Goal: Task Accomplishment & Management: Use online tool/utility

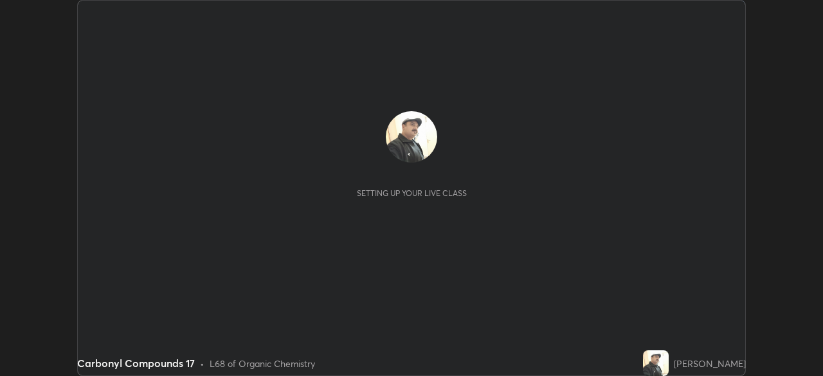
scroll to position [376, 822]
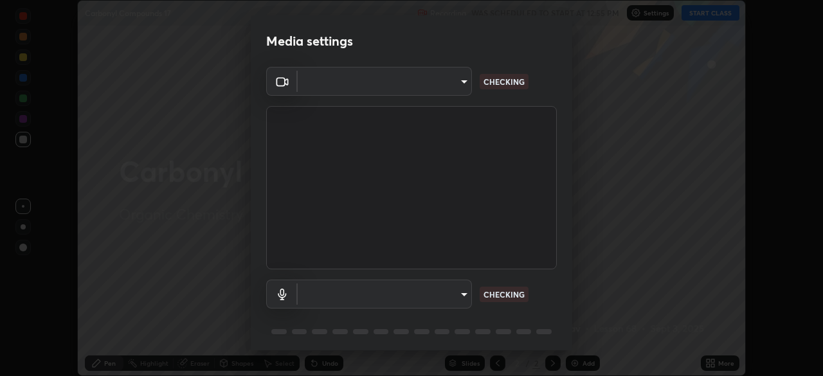
click at [456, 291] on body "Erase all Carbonyl Compounds 17 Recording WAS SCHEDULED TO START AT 12:55 PM Se…" at bounding box center [411, 188] width 823 height 376
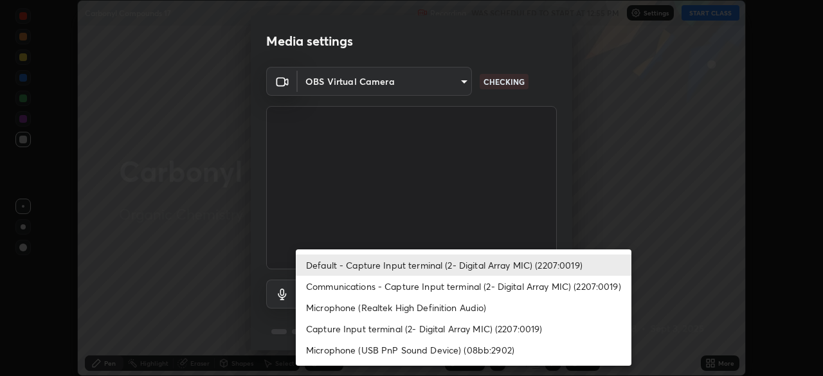
type input "5b992aa0614f8b3d4f44c2af7b6e86d68b9a4b3158581502b975f648e85978ea"
type input "default"
click at [528, 215] on div at bounding box center [411, 188] width 823 height 376
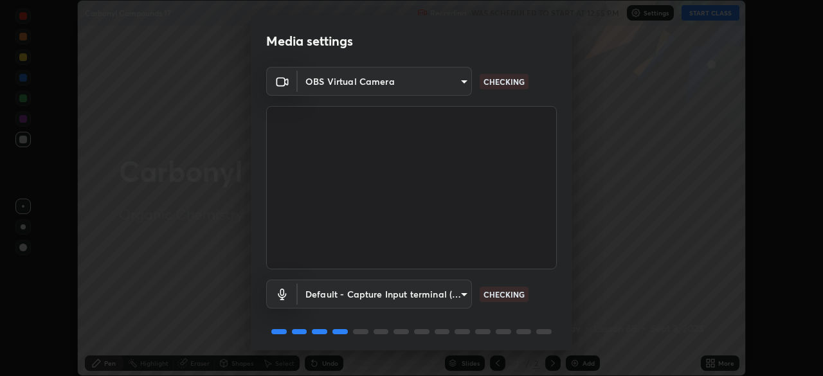
scroll to position [46, 0]
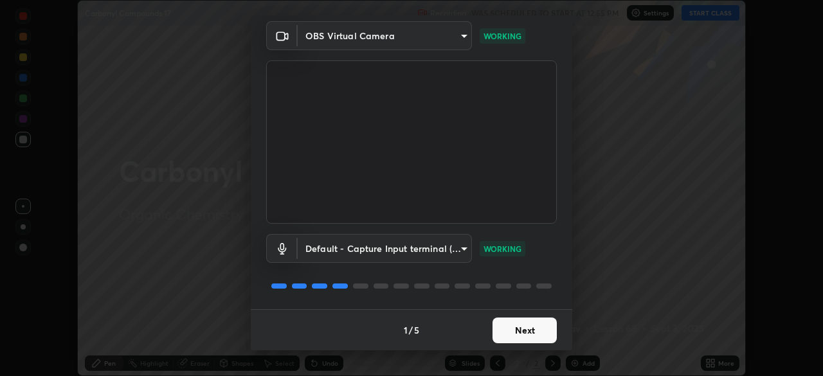
click at [517, 331] on button "Next" at bounding box center [524, 330] width 64 height 26
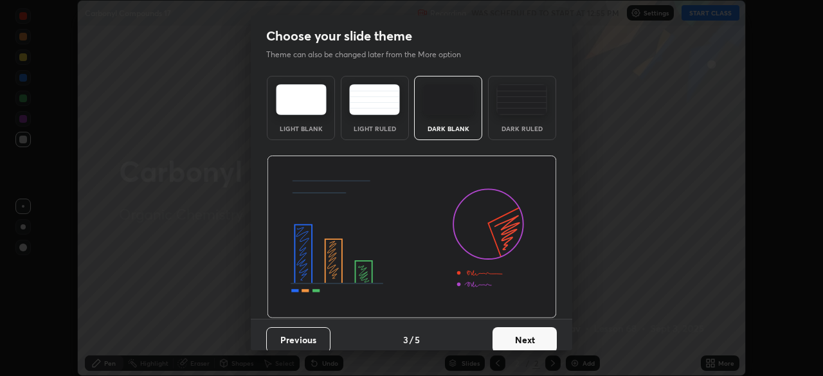
click at [522, 331] on button "Next" at bounding box center [524, 340] width 64 height 26
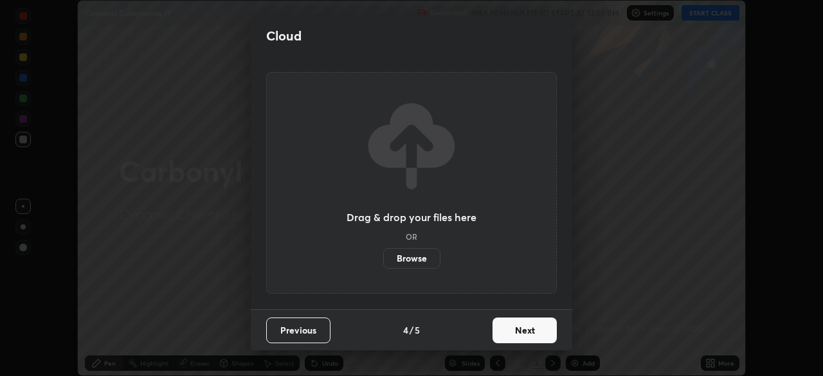
click at [523, 331] on button "Next" at bounding box center [524, 330] width 64 height 26
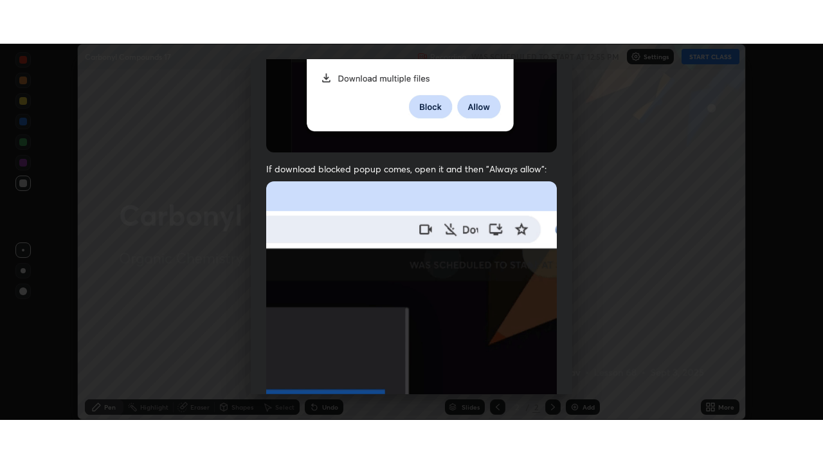
scroll to position [308, 0]
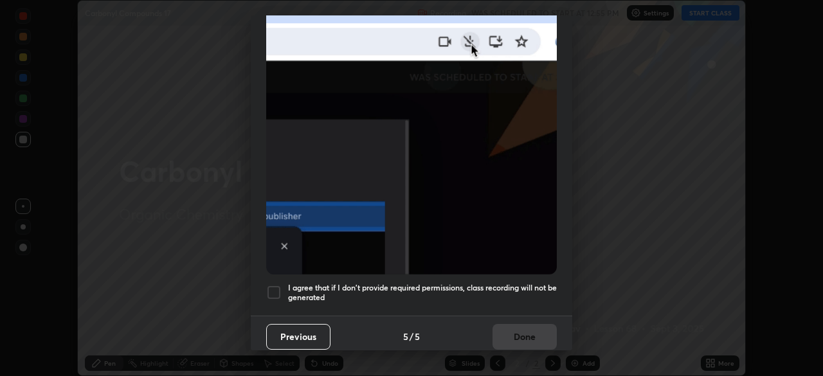
click at [510, 283] on h5 "I agree that if I don't provide required permissions, class recording will not …" at bounding box center [422, 293] width 269 height 20
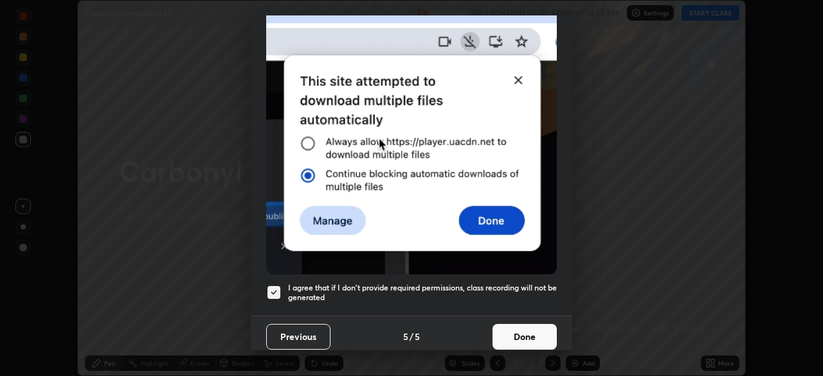
click at [517, 329] on button "Done" at bounding box center [524, 337] width 64 height 26
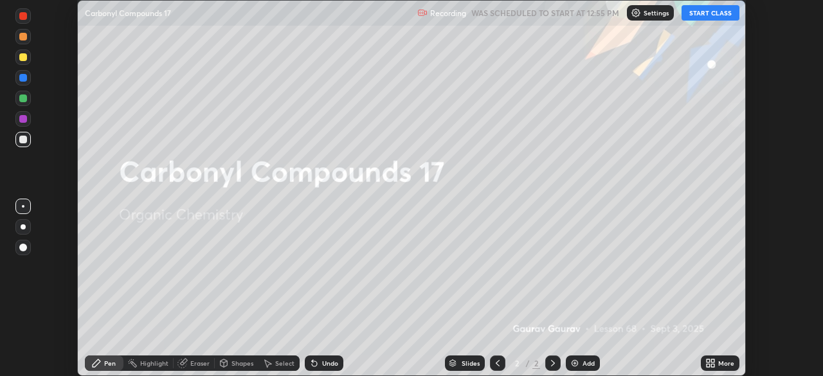
click at [699, 12] on button "START CLASS" at bounding box center [710, 12] width 58 height 15
click at [582, 362] on div "Add" at bounding box center [588, 363] width 12 height 6
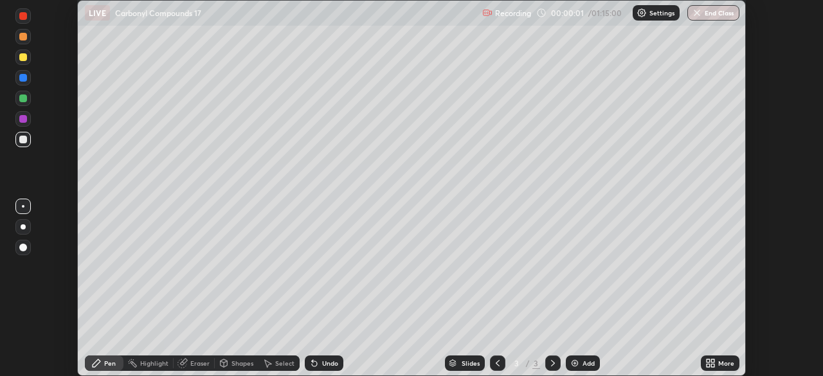
click at [716, 362] on div "More" at bounding box center [720, 362] width 39 height 15
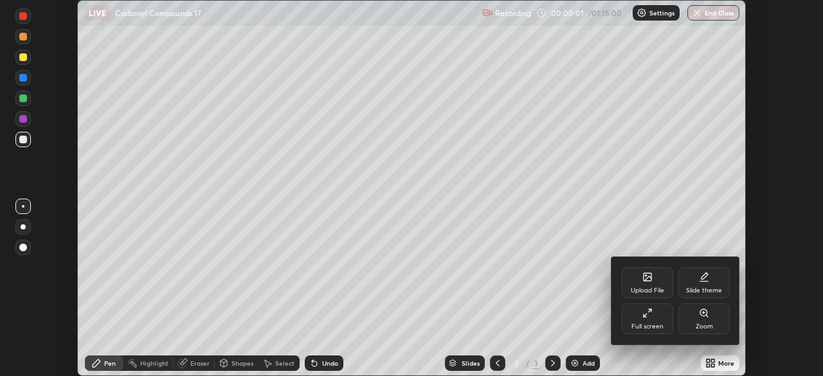
click at [659, 317] on div "Full screen" at bounding box center [646, 318] width 51 height 31
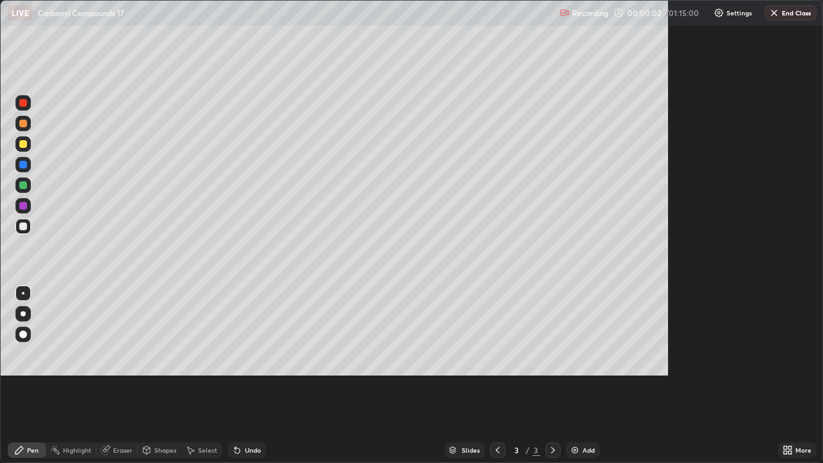
scroll to position [463, 823]
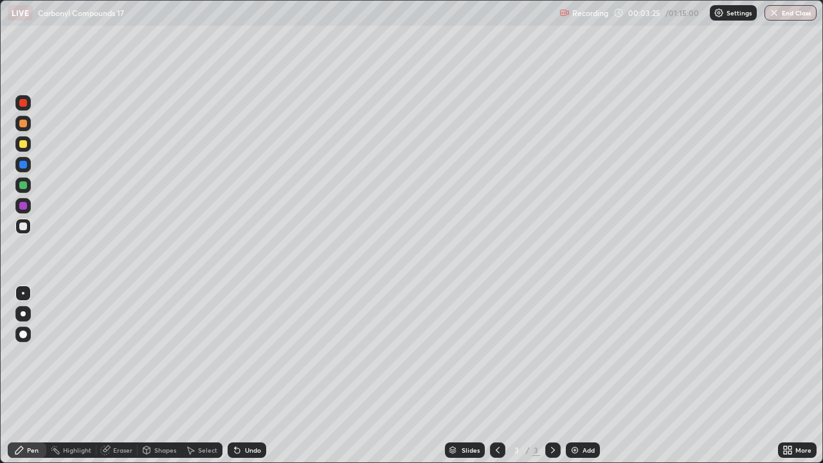
click at [25, 145] on div at bounding box center [23, 144] width 8 height 8
click at [575, 375] on img at bounding box center [574, 450] width 10 height 10
click at [262, 375] on div "Undo" at bounding box center [247, 449] width 39 height 15
click at [264, 375] on div "Undo" at bounding box center [247, 449] width 39 height 15
click at [578, 375] on img at bounding box center [574, 450] width 10 height 10
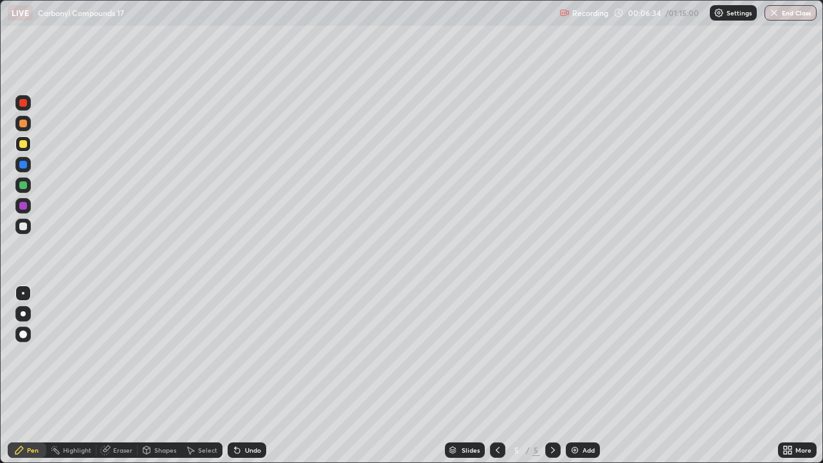
click at [253, 375] on div "Undo" at bounding box center [253, 450] width 16 height 6
click at [25, 226] on div at bounding box center [23, 226] width 8 height 8
click at [579, 375] on div "Add" at bounding box center [583, 449] width 34 height 15
click at [26, 145] on div at bounding box center [23, 144] width 8 height 8
click at [587, 375] on div "Add" at bounding box center [583, 449] width 34 height 15
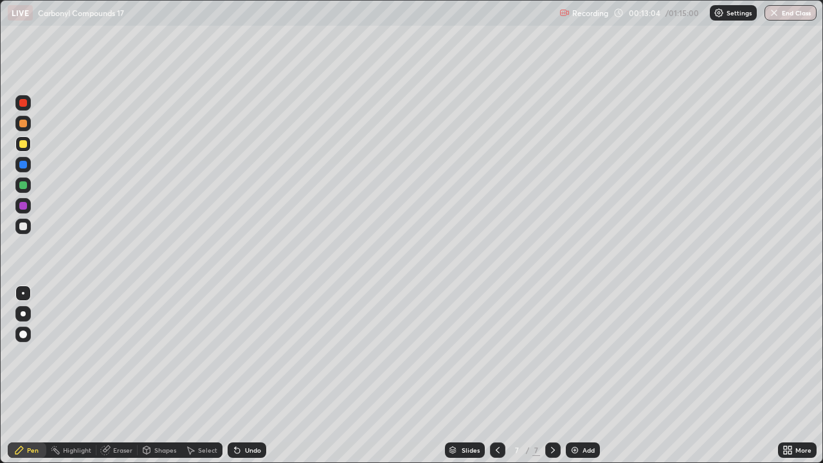
click at [250, 375] on div "Undo" at bounding box center [253, 450] width 16 height 6
click at [246, 375] on div "Undo" at bounding box center [253, 450] width 16 height 6
click at [247, 375] on div "Undo" at bounding box center [253, 450] width 16 height 6
click at [249, 375] on div "Undo" at bounding box center [253, 450] width 16 height 6
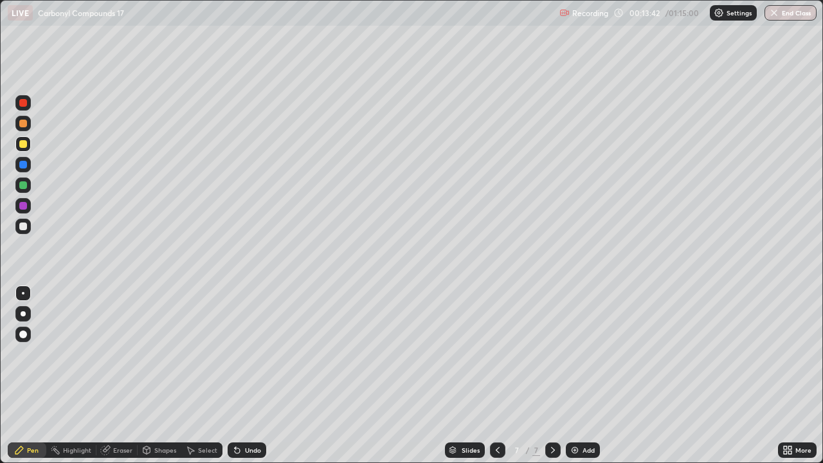
click at [249, 375] on div "Undo" at bounding box center [253, 450] width 16 height 6
click at [250, 375] on div "Undo" at bounding box center [253, 450] width 16 height 6
click at [251, 375] on div "Undo" at bounding box center [253, 450] width 16 height 6
click at [253, 375] on div "Undo" at bounding box center [253, 450] width 16 height 6
click at [252, 375] on div "Undo" at bounding box center [253, 450] width 16 height 6
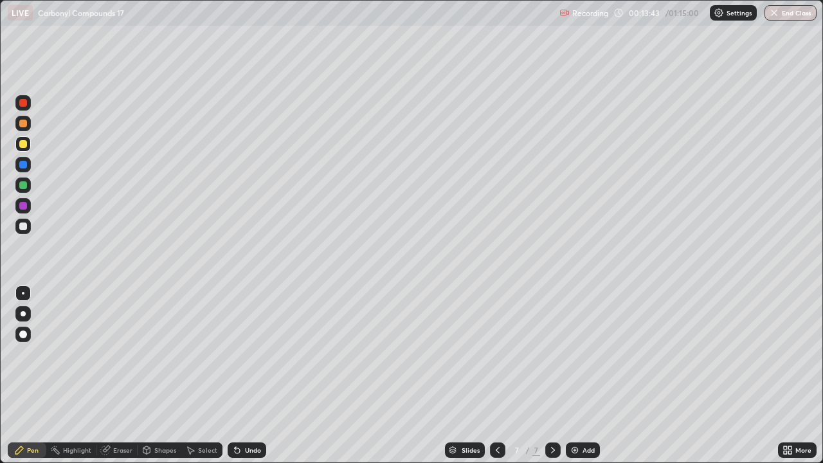
click at [251, 375] on div "Undo" at bounding box center [253, 450] width 16 height 6
click at [252, 375] on div "Undo" at bounding box center [253, 450] width 16 height 6
click at [25, 227] on div at bounding box center [23, 226] width 8 height 8
click at [25, 224] on div at bounding box center [23, 226] width 8 height 8
click at [22, 141] on div at bounding box center [23, 144] width 8 height 8
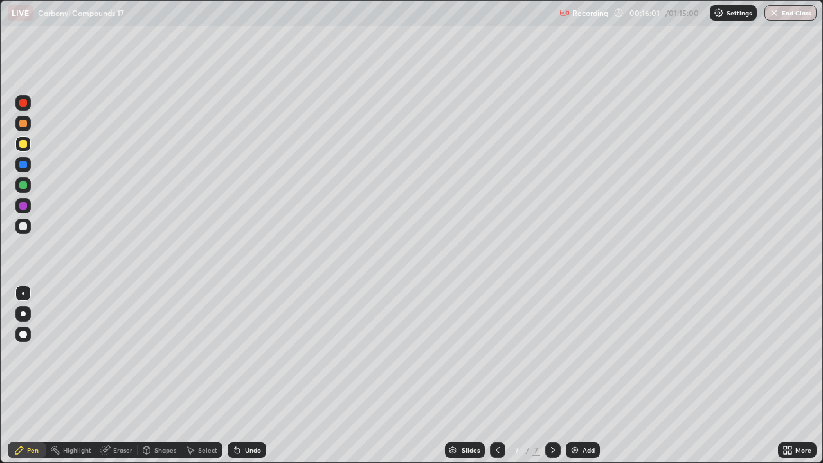
click at [576, 375] on img at bounding box center [574, 450] width 10 height 10
click at [493, 375] on icon at bounding box center [497, 450] width 10 height 10
click at [550, 375] on icon at bounding box center [553, 450] width 10 height 10
click at [120, 375] on div "Eraser" at bounding box center [122, 450] width 19 height 6
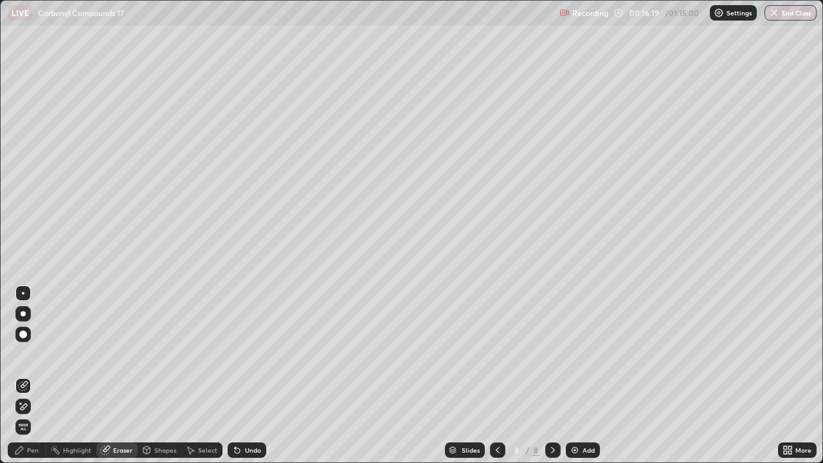
click at [39, 375] on div "Pen" at bounding box center [27, 449] width 39 height 15
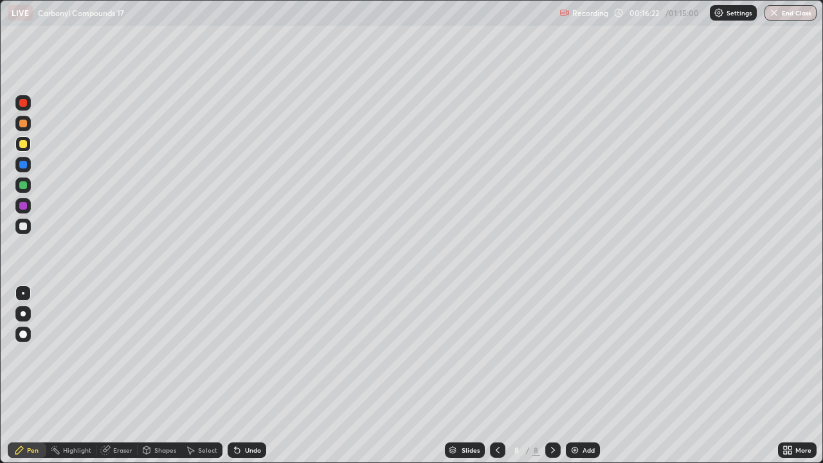
click at [30, 228] on div at bounding box center [22, 226] width 15 height 15
click at [26, 144] on div at bounding box center [23, 144] width 8 height 8
click at [576, 375] on img at bounding box center [574, 450] width 10 height 10
click at [26, 223] on div at bounding box center [23, 226] width 8 height 8
click at [582, 375] on div "Add" at bounding box center [588, 450] width 12 height 6
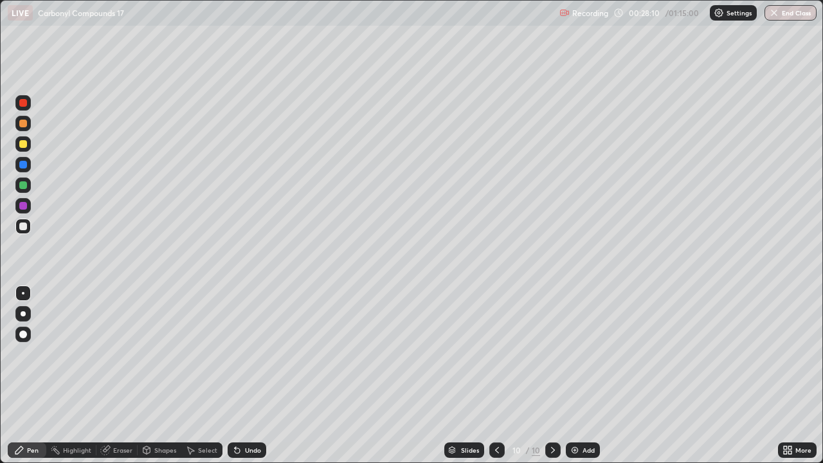
click at [261, 375] on div "Undo" at bounding box center [247, 449] width 39 height 15
click at [260, 375] on div "Undo" at bounding box center [247, 449] width 39 height 15
click at [25, 145] on div at bounding box center [23, 144] width 8 height 8
click at [24, 228] on div at bounding box center [23, 226] width 8 height 8
click at [116, 375] on div "Eraser" at bounding box center [122, 450] width 19 height 6
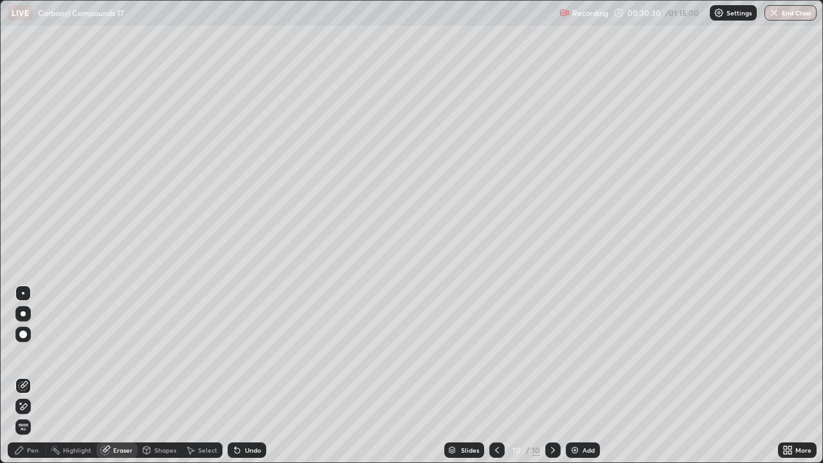
click at [31, 375] on div "Pen" at bounding box center [27, 449] width 39 height 15
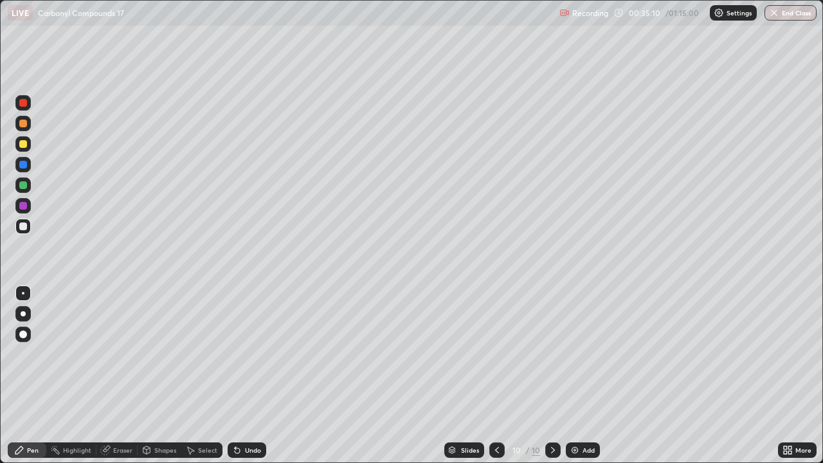
click at [587, 375] on div "Add" at bounding box center [588, 450] width 12 height 6
click at [24, 145] on div at bounding box center [23, 144] width 8 height 8
click at [572, 375] on img at bounding box center [574, 450] width 10 height 10
click at [252, 375] on div "Undo" at bounding box center [253, 450] width 16 height 6
click at [251, 375] on div "Undo" at bounding box center [253, 450] width 16 height 6
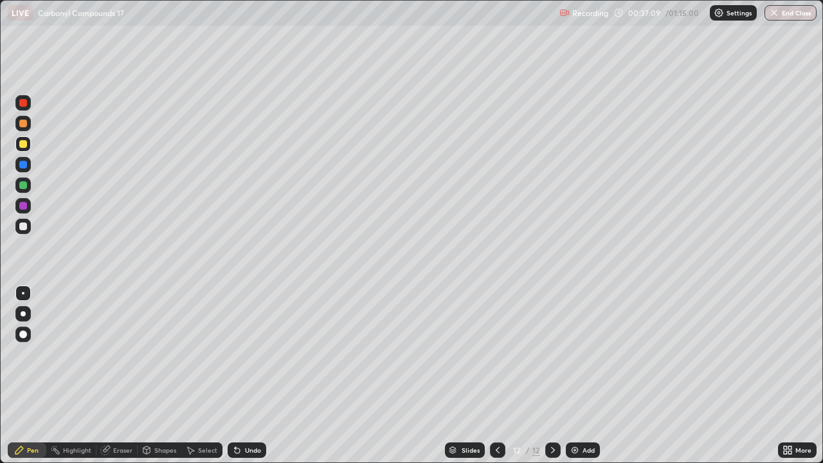
click at [249, 375] on div "Undo" at bounding box center [253, 450] width 16 height 6
click at [253, 375] on div "Undo" at bounding box center [253, 450] width 16 height 6
click at [253, 375] on div "Undo" at bounding box center [247, 449] width 39 height 15
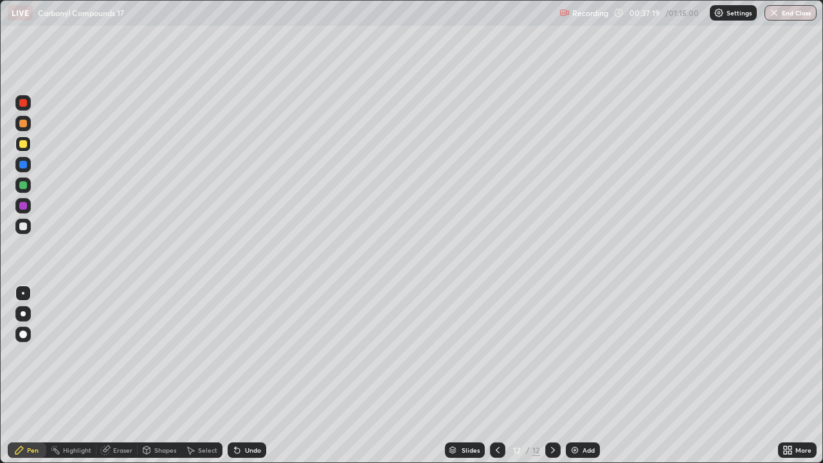
click at [256, 375] on div "Undo" at bounding box center [253, 450] width 16 height 6
click at [255, 375] on div "Undo" at bounding box center [247, 449] width 39 height 15
click at [254, 375] on div "Undo" at bounding box center [253, 450] width 16 height 6
click at [119, 375] on div "Eraser" at bounding box center [122, 450] width 19 height 6
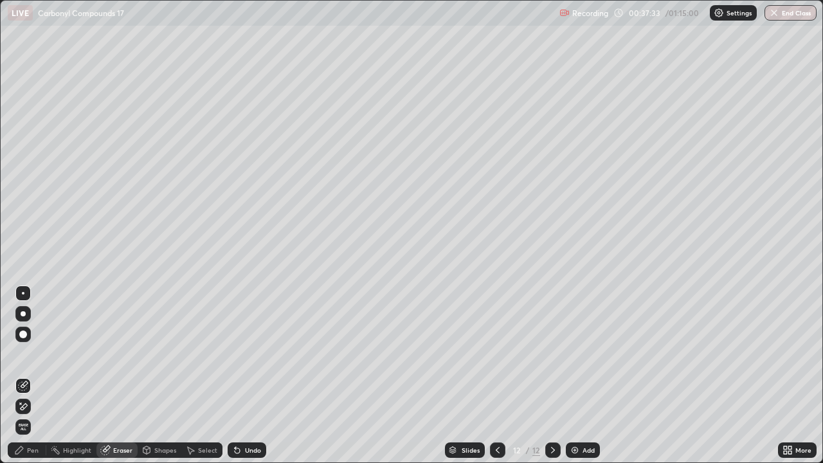
click at [33, 375] on div "Pen" at bounding box center [33, 450] width 12 height 6
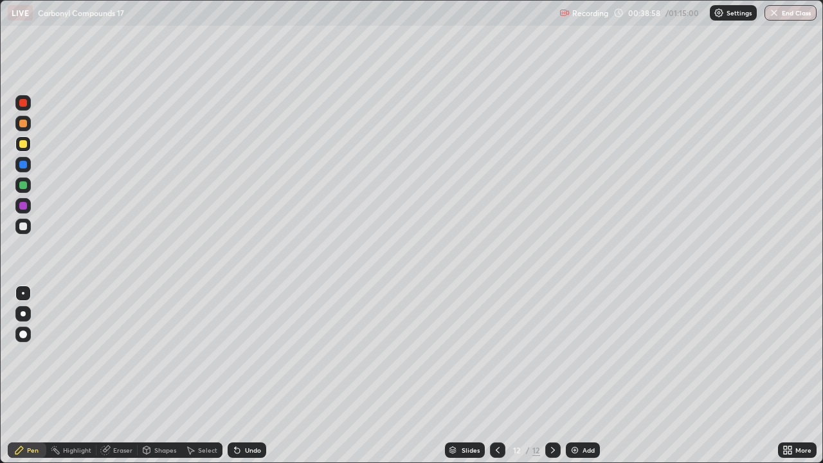
click at [253, 375] on div "Undo" at bounding box center [253, 450] width 16 height 6
click at [249, 375] on div "Undo" at bounding box center [253, 450] width 16 height 6
click at [252, 375] on div "Undo" at bounding box center [253, 450] width 16 height 6
click at [242, 375] on div "Undo" at bounding box center [247, 449] width 39 height 15
click at [253, 375] on div "Undo" at bounding box center [253, 450] width 16 height 6
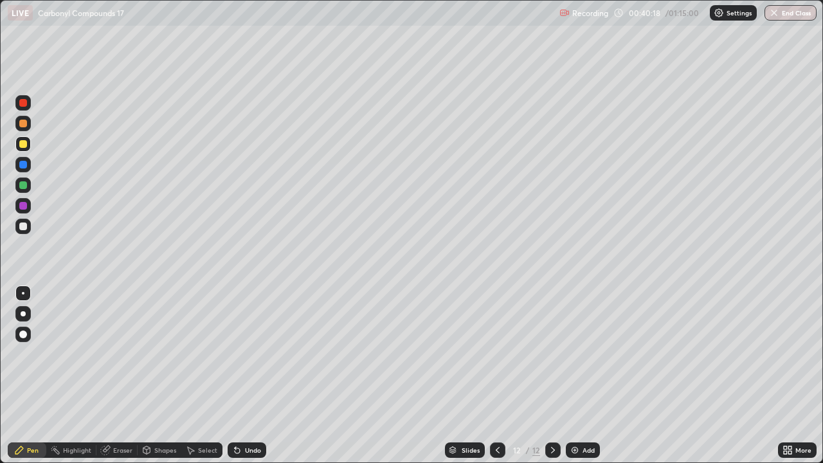
click at [249, 375] on div "Undo" at bounding box center [247, 449] width 39 height 15
click at [248, 375] on div "Undo" at bounding box center [247, 449] width 39 height 15
click at [249, 375] on div "Undo" at bounding box center [247, 449] width 39 height 15
click at [251, 375] on div "Undo" at bounding box center [253, 450] width 16 height 6
click at [253, 375] on div "Undo" at bounding box center [253, 450] width 16 height 6
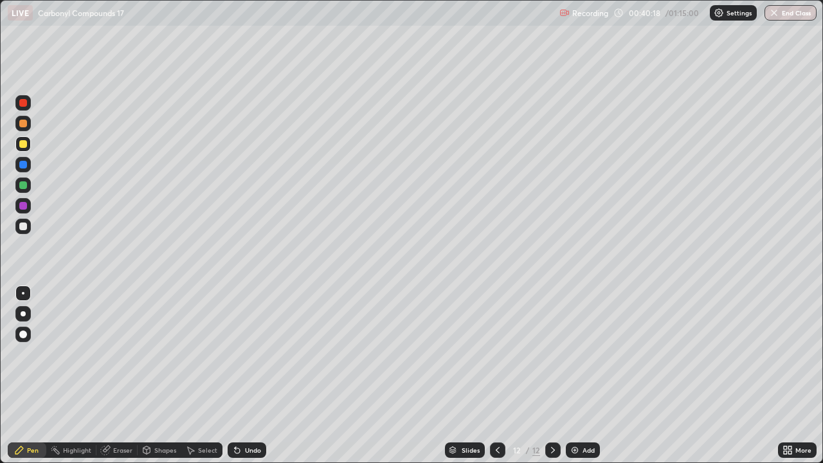
click at [251, 375] on div "Undo" at bounding box center [247, 449] width 39 height 15
click at [252, 375] on div "Undo" at bounding box center [247, 449] width 39 height 15
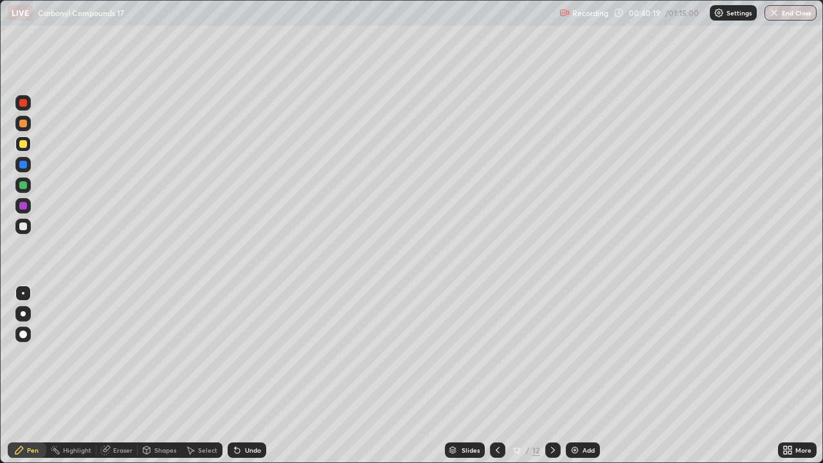
click at [251, 375] on div "Undo" at bounding box center [247, 449] width 39 height 15
click at [249, 375] on div "Undo" at bounding box center [247, 449] width 39 height 15
click at [247, 375] on div "Undo" at bounding box center [244, 450] width 44 height 26
click at [249, 375] on div "Undo" at bounding box center [247, 449] width 39 height 15
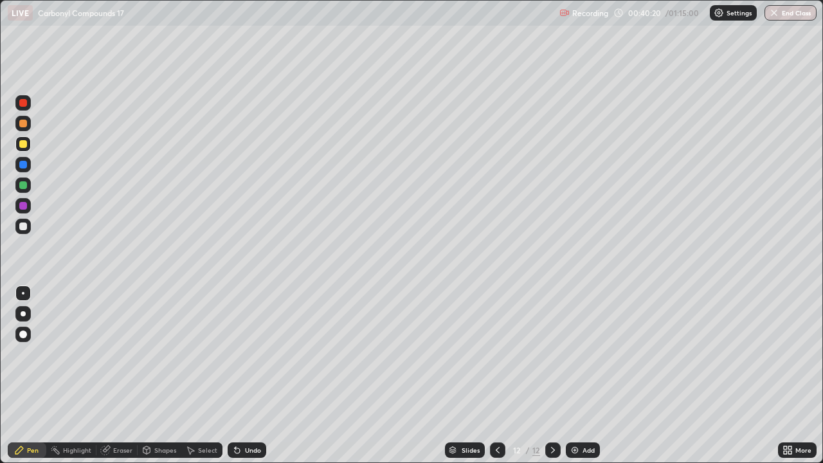
click at [249, 375] on div "Undo" at bounding box center [247, 449] width 39 height 15
click at [247, 375] on div "Undo" at bounding box center [253, 450] width 16 height 6
click at [577, 375] on div "Add" at bounding box center [583, 449] width 34 height 15
click at [497, 375] on icon at bounding box center [497, 450] width 10 height 10
click at [495, 375] on icon at bounding box center [497, 450] width 10 height 10
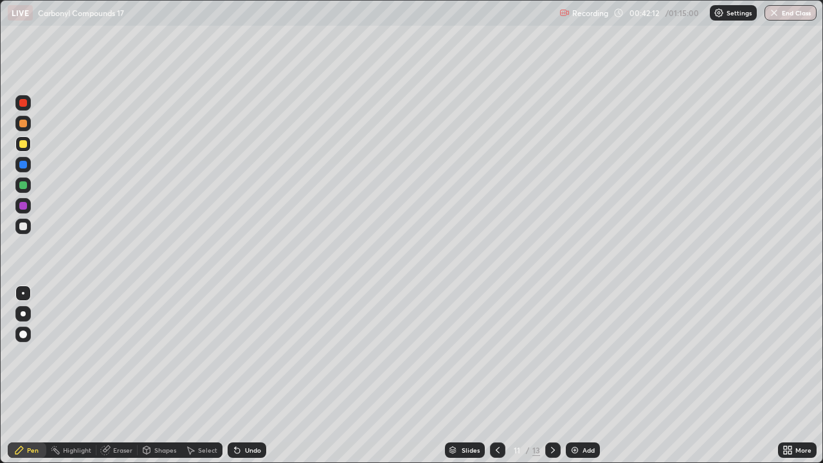
click at [551, 375] on icon at bounding box center [553, 450] width 10 height 10
click at [551, 375] on icon at bounding box center [553, 450] width 4 height 6
click at [258, 375] on div "Undo" at bounding box center [253, 450] width 16 height 6
click at [257, 375] on div "Undo" at bounding box center [253, 450] width 16 height 6
click at [251, 375] on div "Undo" at bounding box center [253, 450] width 16 height 6
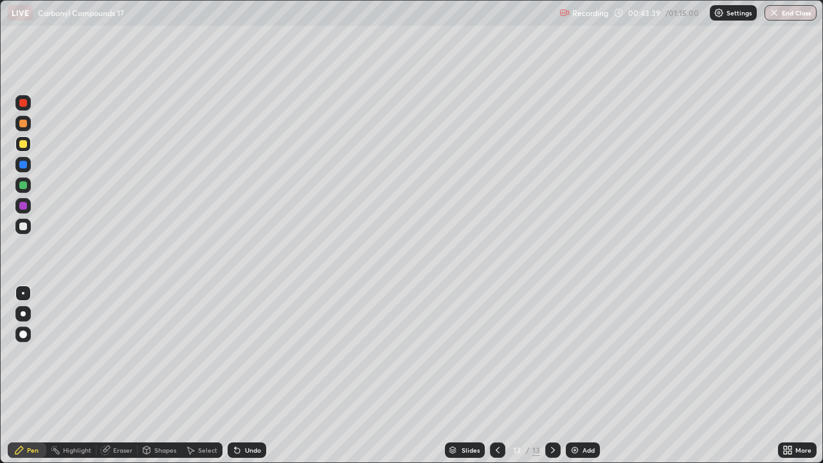
click at [251, 375] on div "Undo" at bounding box center [253, 450] width 16 height 6
click at [252, 375] on div "Undo" at bounding box center [247, 449] width 39 height 15
click at [260, 375] on div "Undo" at bounding box center [247, 449] width 39 height 15
click at [577, 375] on img at bounding box center [574, 450] width 10 height 10
click at [22, 226] on div at bounding box center [23, 226] width 8 height 8
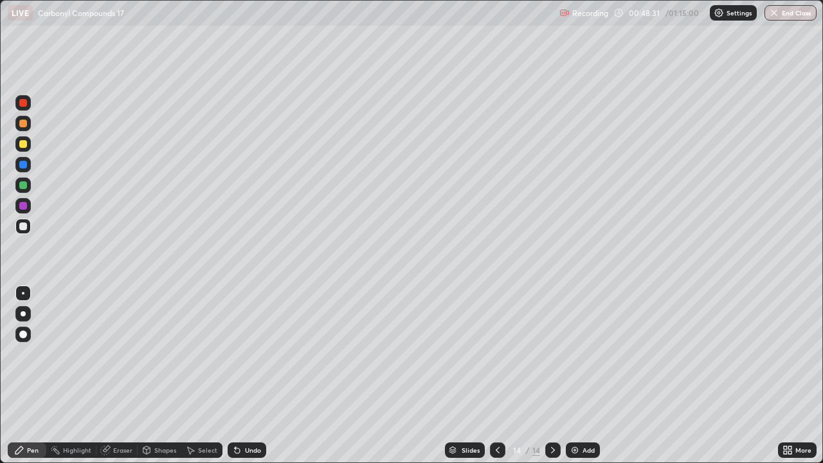
click at [247, 375] on div "Undo" at bounding box center [247, 449] width 39 height 15
click at [246, 375] on div "Undo" at bounding box center [247, 449] width 39 height 15
click at [585, 375] on div "Add" at bounding box center [588, 450] width 12 height 6
click at [496, 375] on icon at bounding box center [497, 450] width 10 height 10
click at [575, 375] on img at bounding box center [574, 450] width 10 height 10
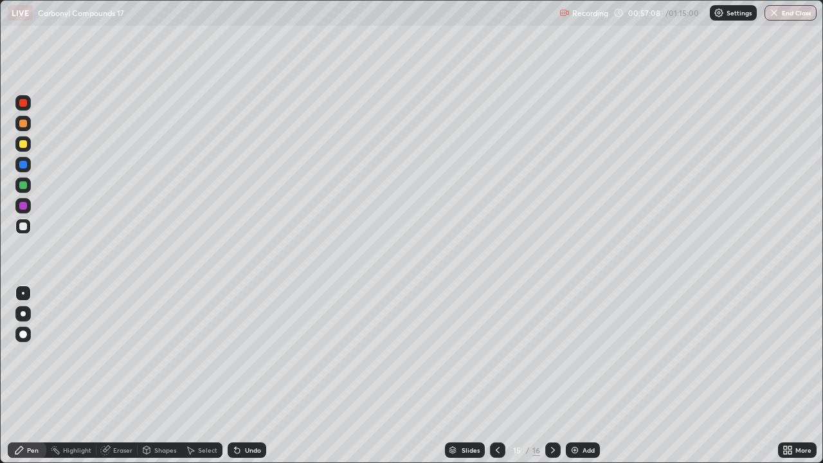
click at [583, 375] on div "Add" at bounding box center [588, 450] width 12 height 6
click at [580, 375] on div "Add" at bounding box center [583, 449] width 34 height 15
click at [25, 143] on div at bounding box center [23, 144] width 8 height 8
click at [582, 375] on div "Add" at bounding box center [583, 449] width 34 height 15
click at [794, 15] on button "End Class" at bounding box center [790, 12] width 51 height 15
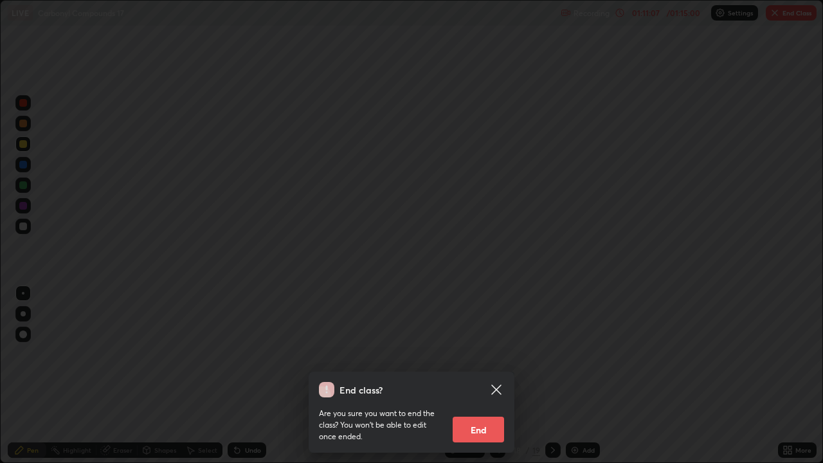
click at [485, 375] on button "End" at bounding box center [477, 429] width 51 height 26
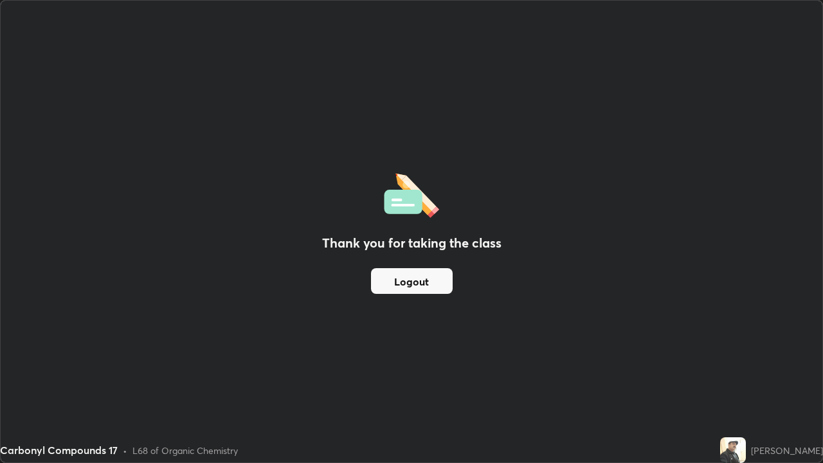
click at [440, 280] on button "Logout" at bounding box center [412, 281] width 82 height 26
